Goal: Navigation & Orientation: Find specific page/section

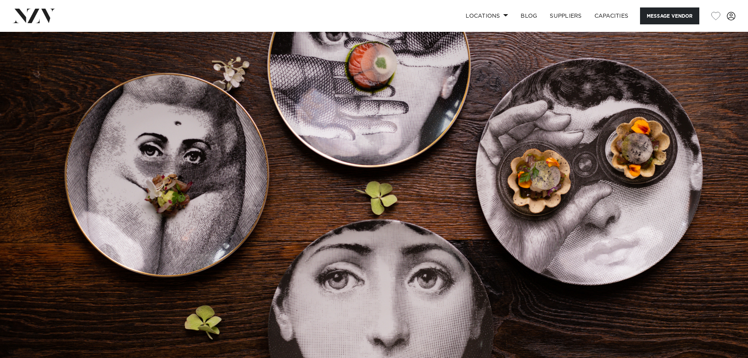
click at [39, 11] on img at bounding box center [34, 16] width 43 height 14
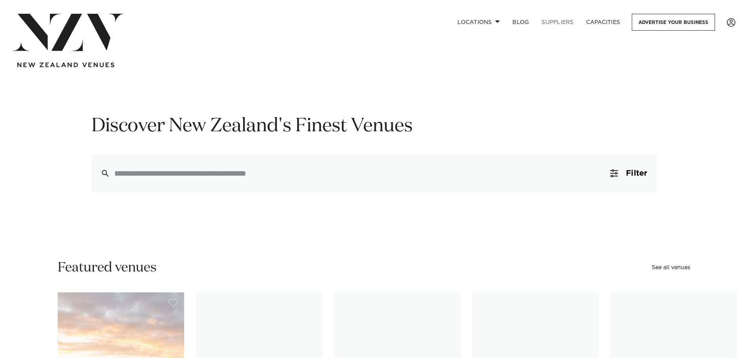
click at [551, 22] on link "SUPPLIERS" at bounding box center [557, 22] width 44 height 17
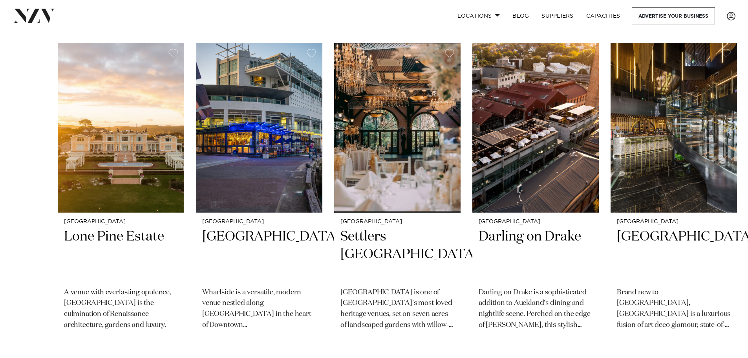
scroll to position [148, 0]
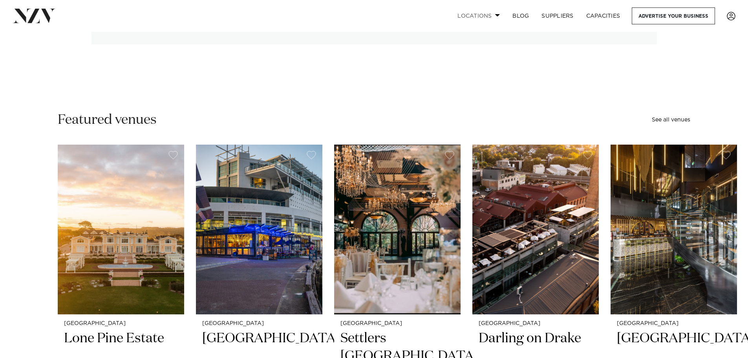
click at [489, 15] on link "Locations" at bounding box center [478, 15] width 55 height 17
